Goal: Check status

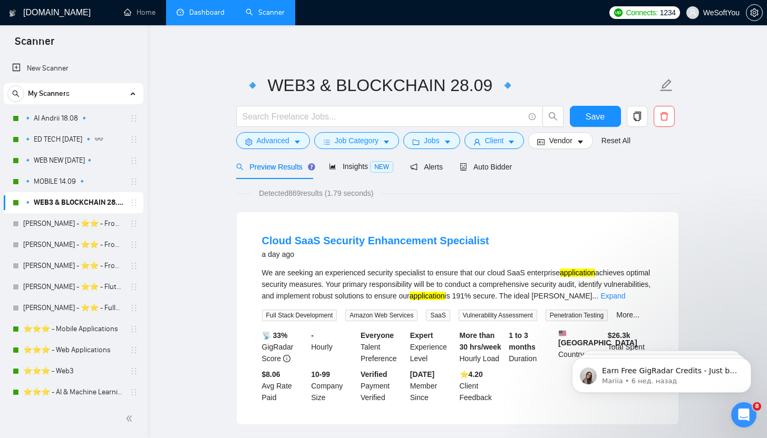
click at [188, 17] on link "Dashboard" at bounding box center [201, 12] width 48 height 9
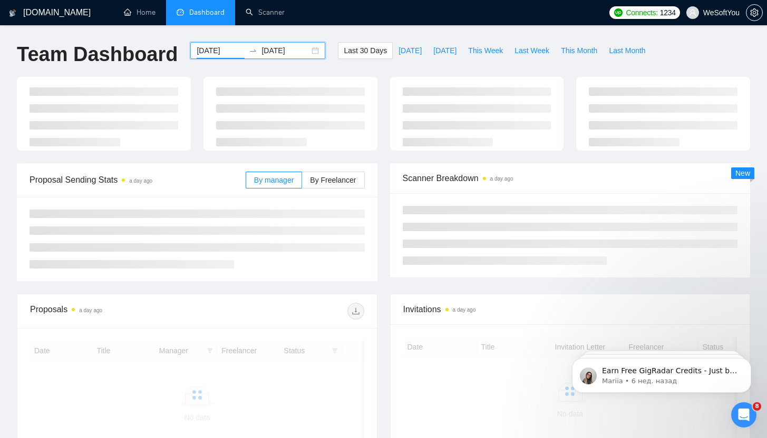
click at [211, 52] on input "[DATE]" at bounding box center [221, 51] width 48 height 12
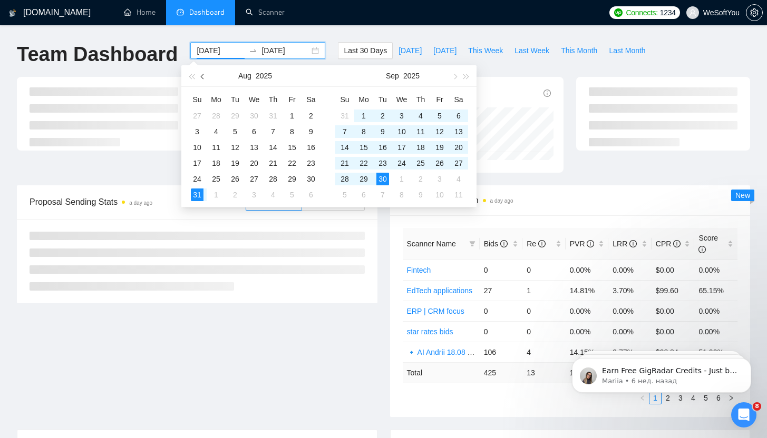
click at [202, 80] on button "button" at bounding box center [203, 75] width 12 height 21
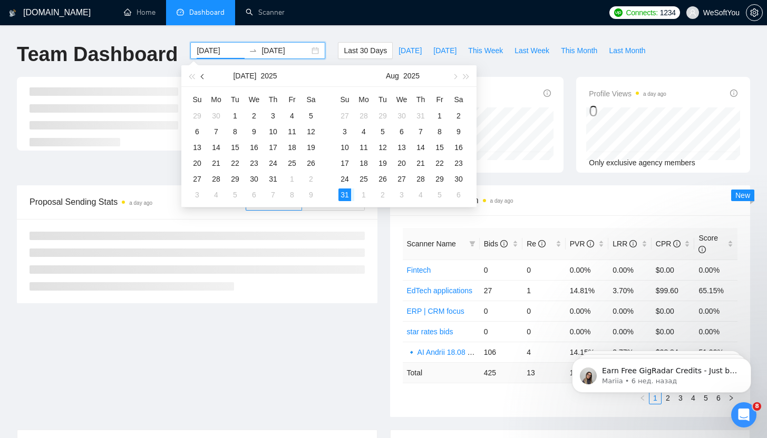
click at [202, 80] on button "button" at bounding box center [203, 75] width 12 height 21
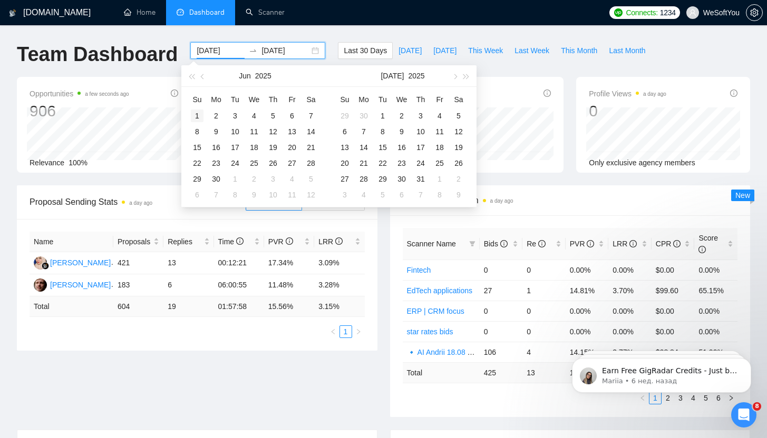
type input "[DATE]"
click at [199, 114] on div "1" at bounding box center [197, 116] width 13 height 13
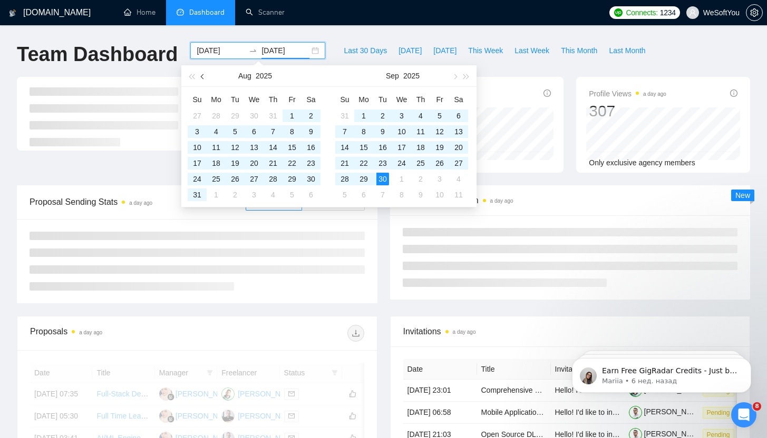
click at [202, 79] on span "button" at bounding box center [203, 76] width 5 height 5
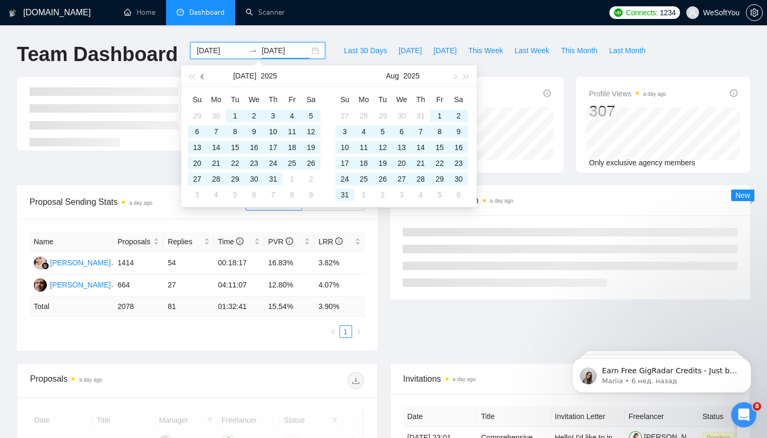
click at [203, 79] on button "button" at bounding box center [203, 75] width 12 height 21
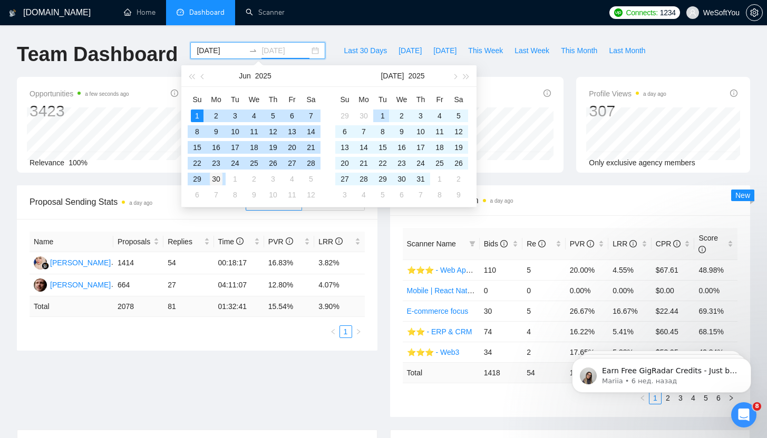
type input "[DATE]"
click at [221, 178] on div "30" at bounding box center [216, 179] width 13 height 13
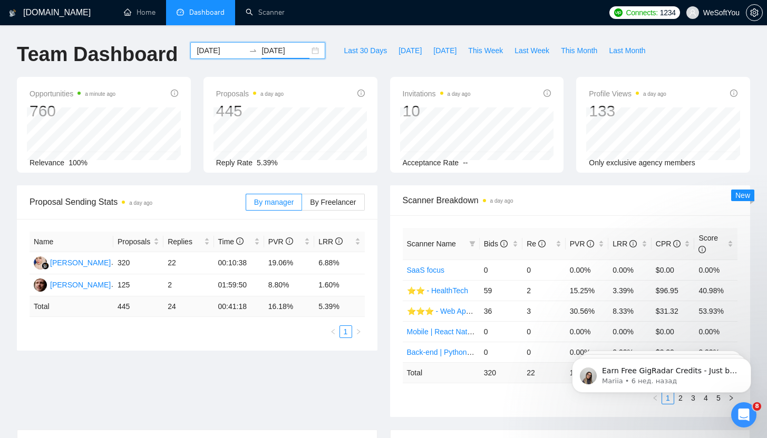
click at [225, 52] on input "[DATE]" at bounding box center [221, 51] width 48 height 12
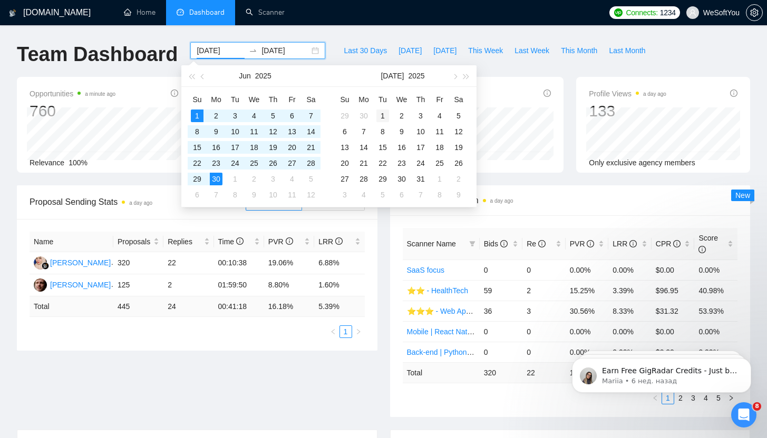
type input "[DATE]"
click at [386, 118] on div "1" at bounding box center [382, 116] width 13 height 13
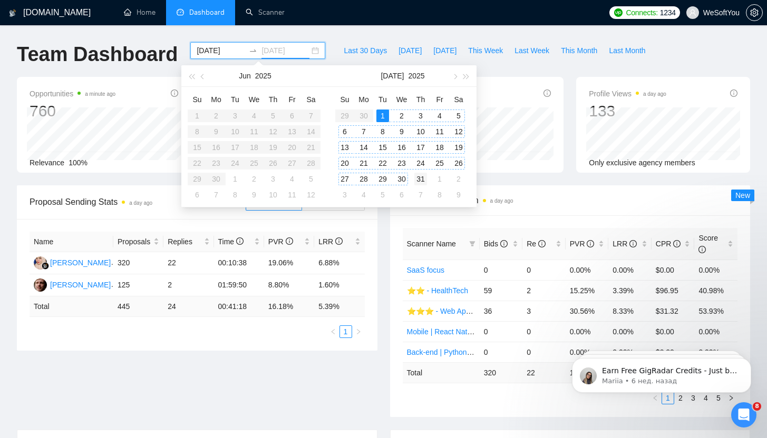
type input "[DATE]"
click at [422, 175] on div "31" at bounding box center [420, 179] width 13 height 13
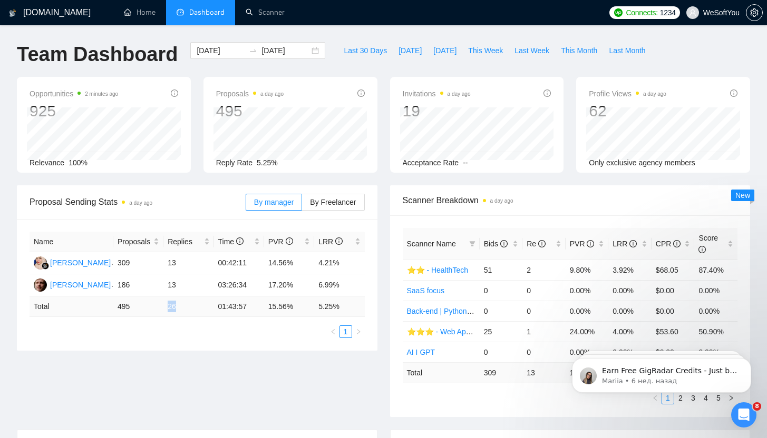
drag, startPoint x: 169, startPoint y: 308, endPoint x: 182, endPoint y: 306, distance: 13.3
click at [182, 306] on td "26" at bounding box center [188, 307] width 50 height 21
click at [220, 50] on input "[DATE]" at bounding box center [221, 51] width 48 height 12
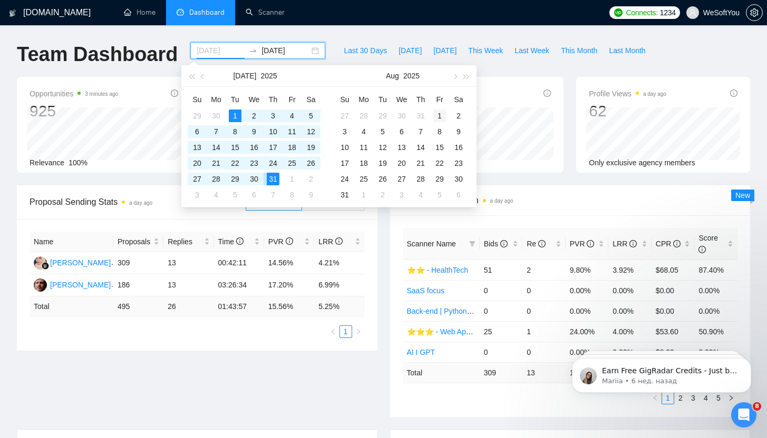
type input "[DATE]"
click at [439, 114] on div "1" at bounding box center [439, 116] width 13 height 13
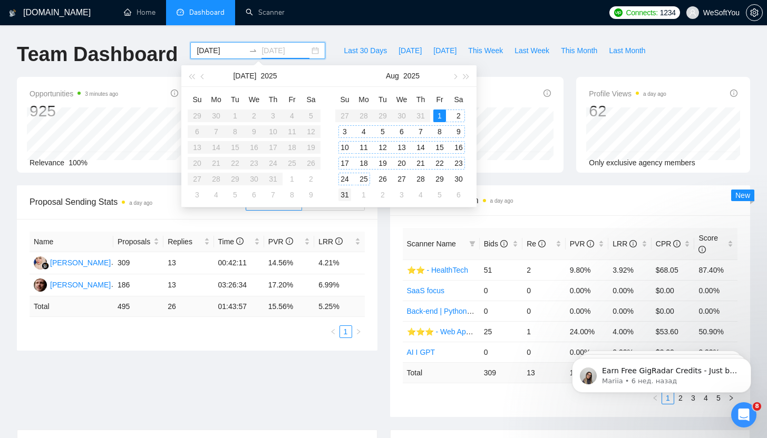
type input "[DATE]"
click at [349, 193] on div "31" at bounding box center [344, 195] width 13 height 13
